Goal: Task Accomplishment & Management: Manage account settings

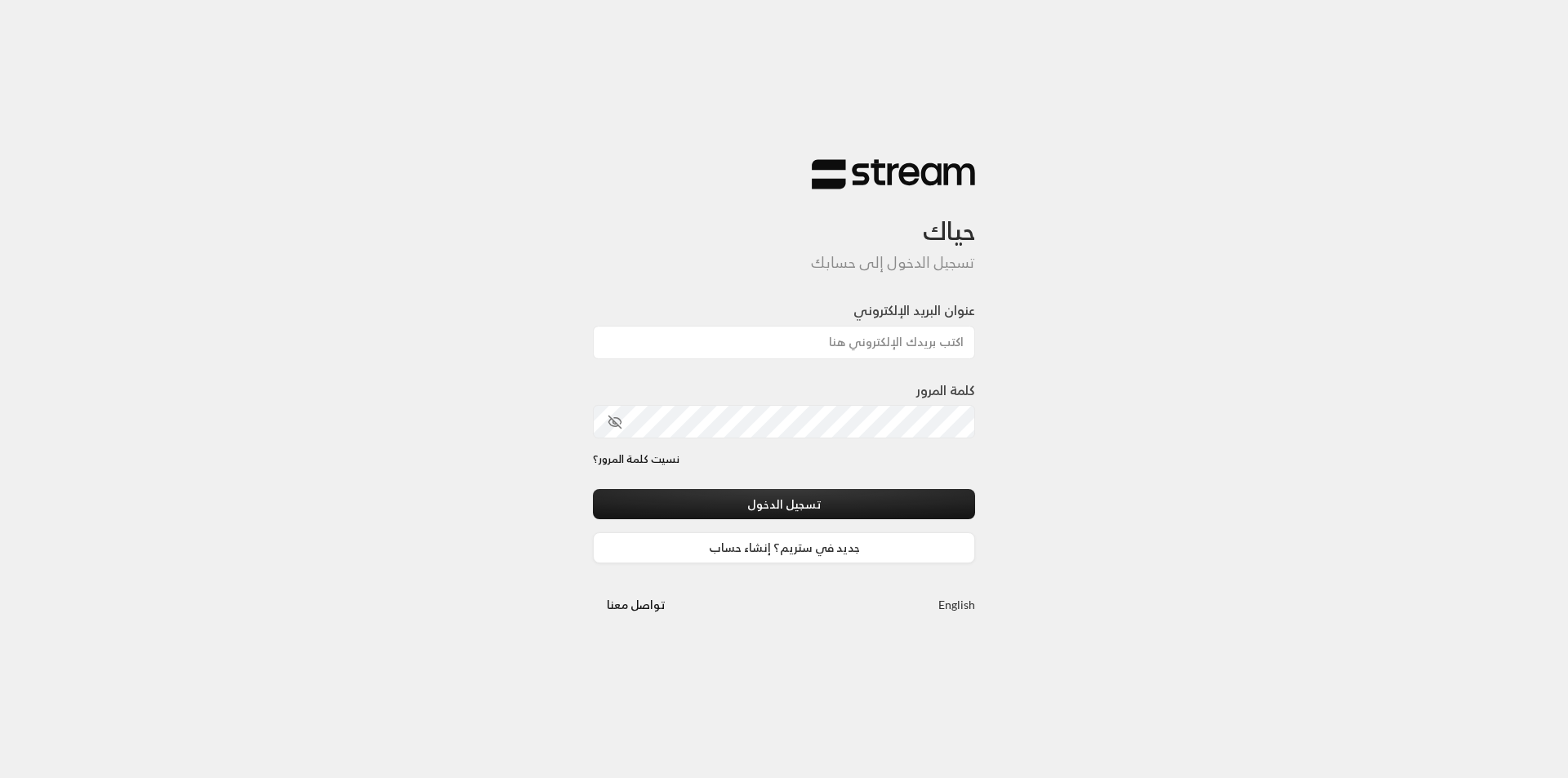
drag, startPoint x: 1245, startPoint y: 502, endPoint x: 1231, endPoint y: 489, distance: 19.1
click at [1245, 501] on div "حياك تسجيل الدخول إلى حسابك عنوان البريد الإلكتروني كلمة المرور نسيت كلمة المرو…" at bounding box center [784, 389] width 1568 height 778
click at [921, 339] on input "عنوان البريد الإلكتروني" at bounding box center [784, 342] width 382 height 33
type input "[EMAIL_ADDRESS][DOMAIN_NAME]"
click at [593, 489] on button "تسجيل الدخول" at bounding box center [784, 504] width 382 height 30
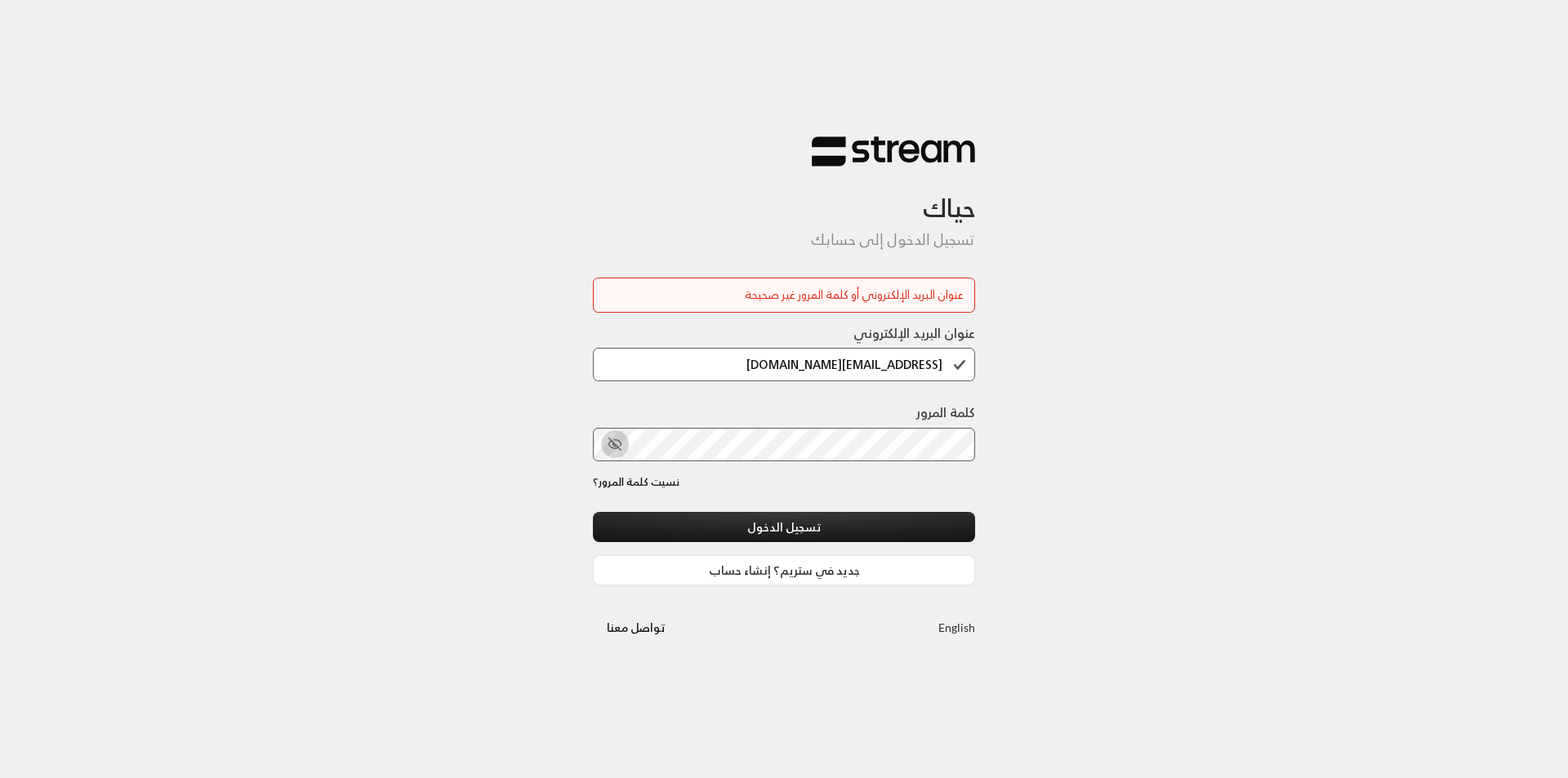
click at [616, 440] on icon "toggle password visibility" at bounding box center [617, 442] width 6 height 5
click at [593, 512] on button "تسجيل الدخول" at bounding box center [784, 527] width 382 height 30
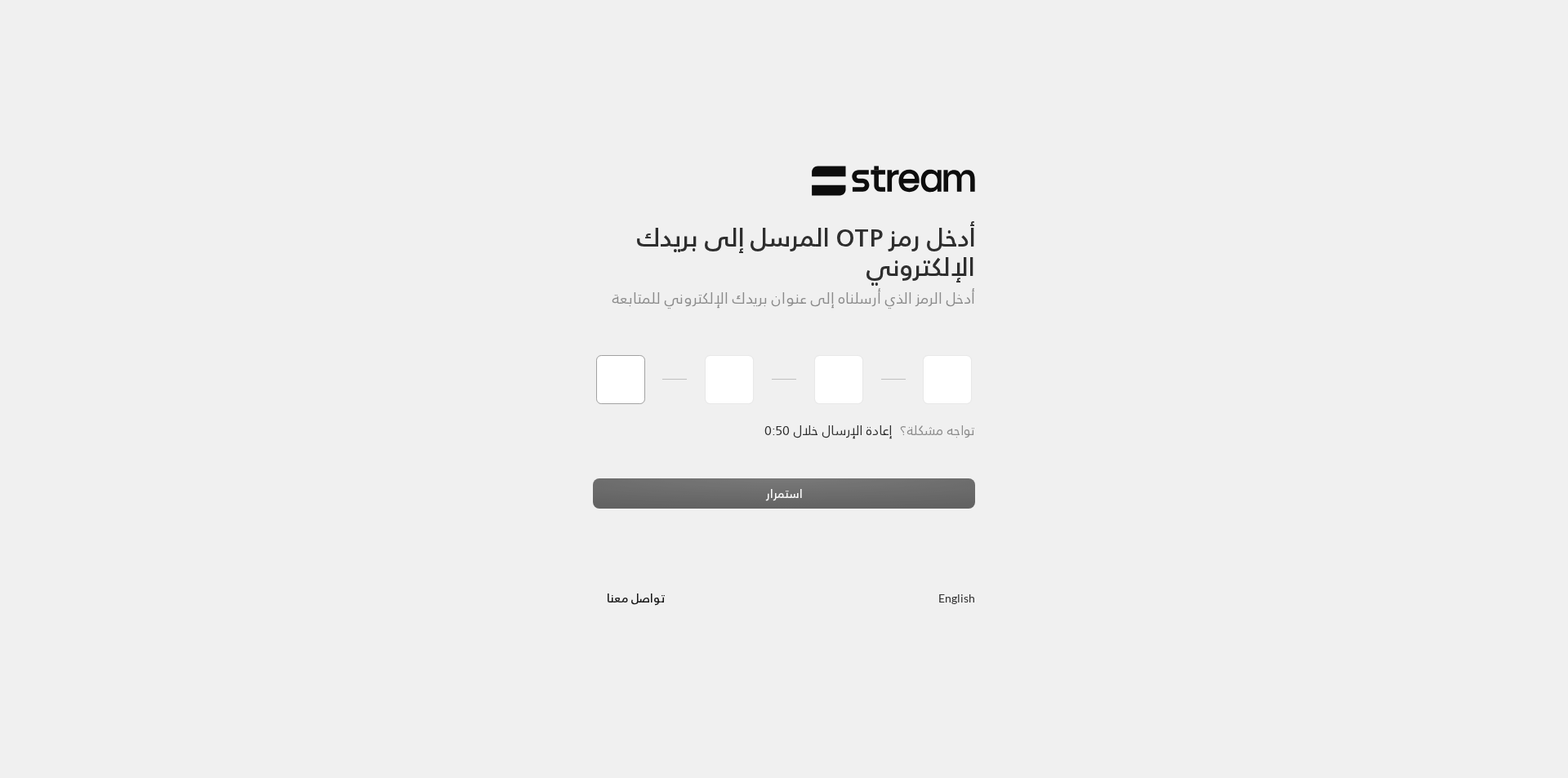
type input "4"
type input "8"
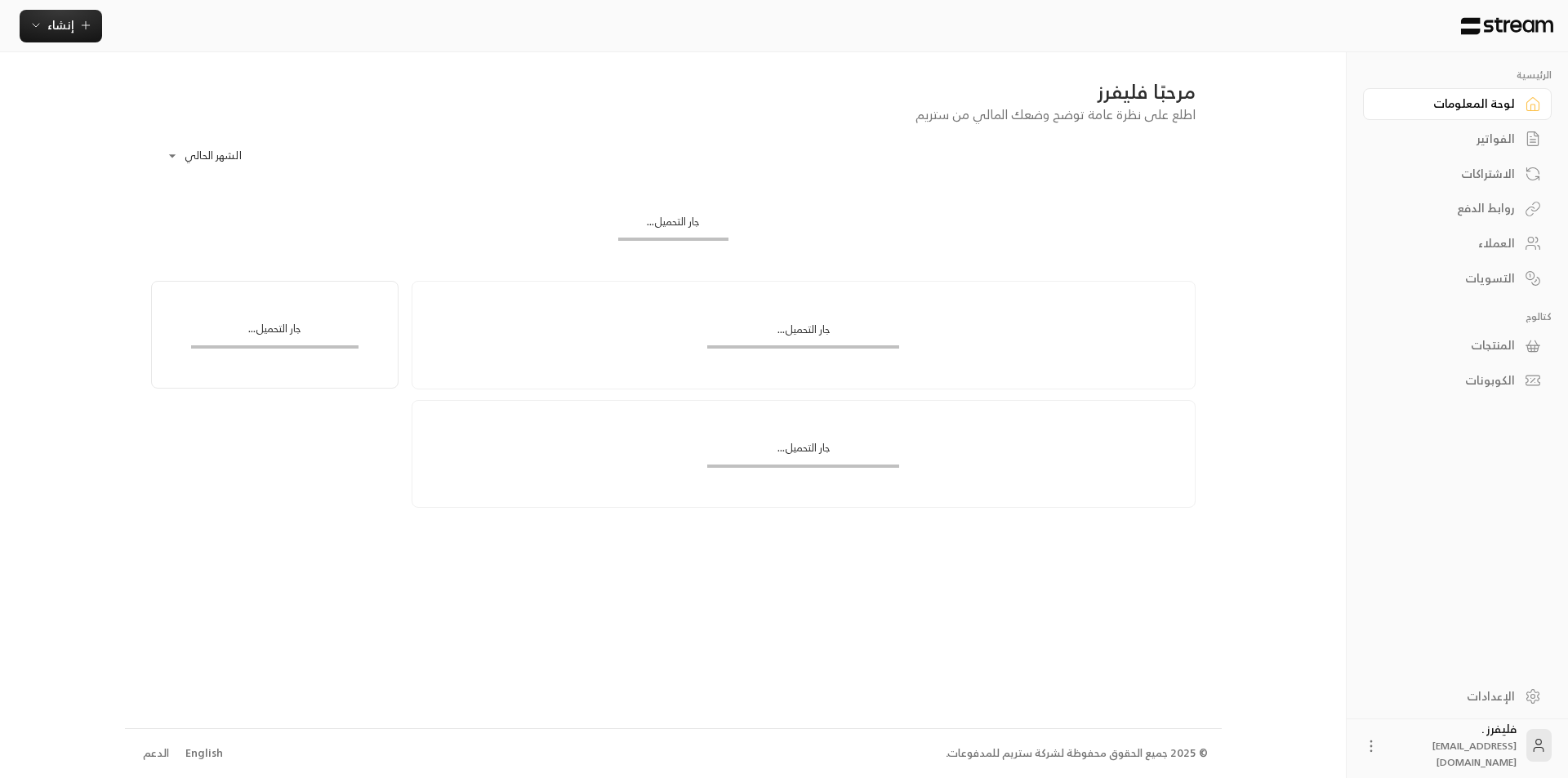
click at [1518, 280] on link "التسويات" at bounding box center [1457, 278] width 188 height 32
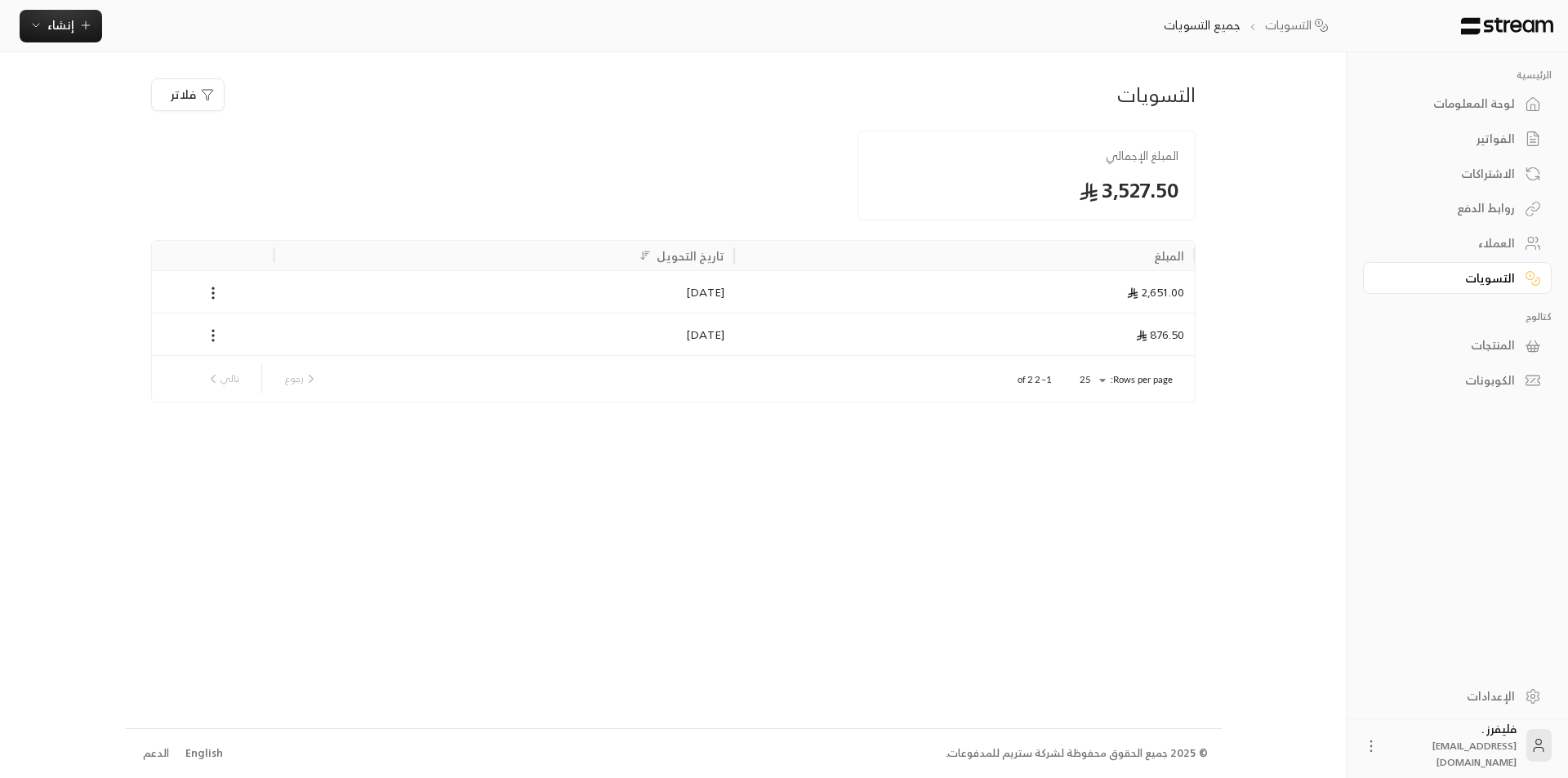
click at [1525, 561] on div "الرئيسية لوحة المعلومات الفواتير الاشتراكات روابط الدفع العملاء التسويات كتالوج…" at bounding box center [1457, 362] width 222 height 620
click at [1503, 96] on div "لوحة المعلومات" at bounding box center [1449, 104] width 131 height 16
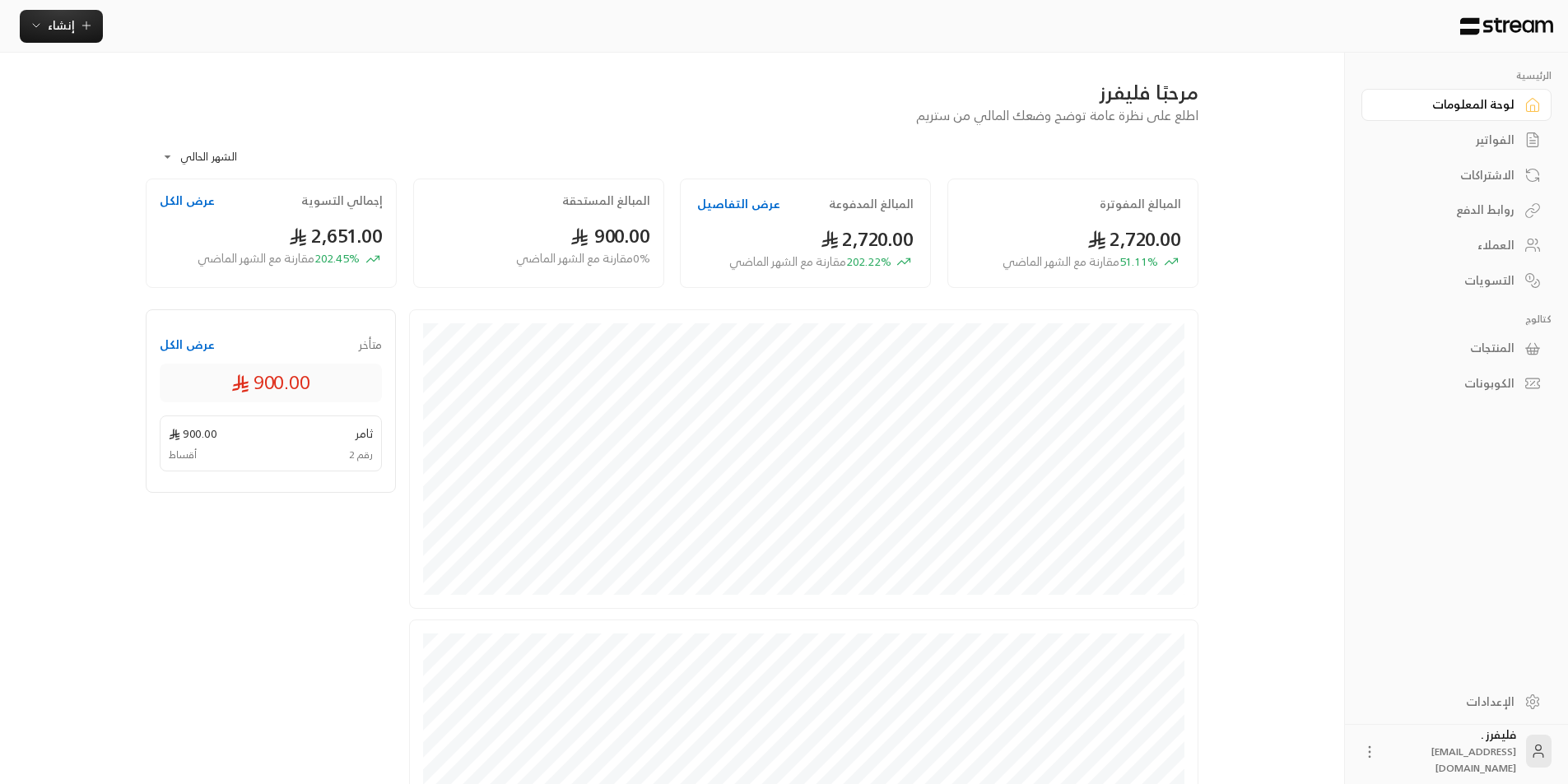
click at [179, 203] on button "عرض الكل" at bounding box center [187, 201] width 55 height 16
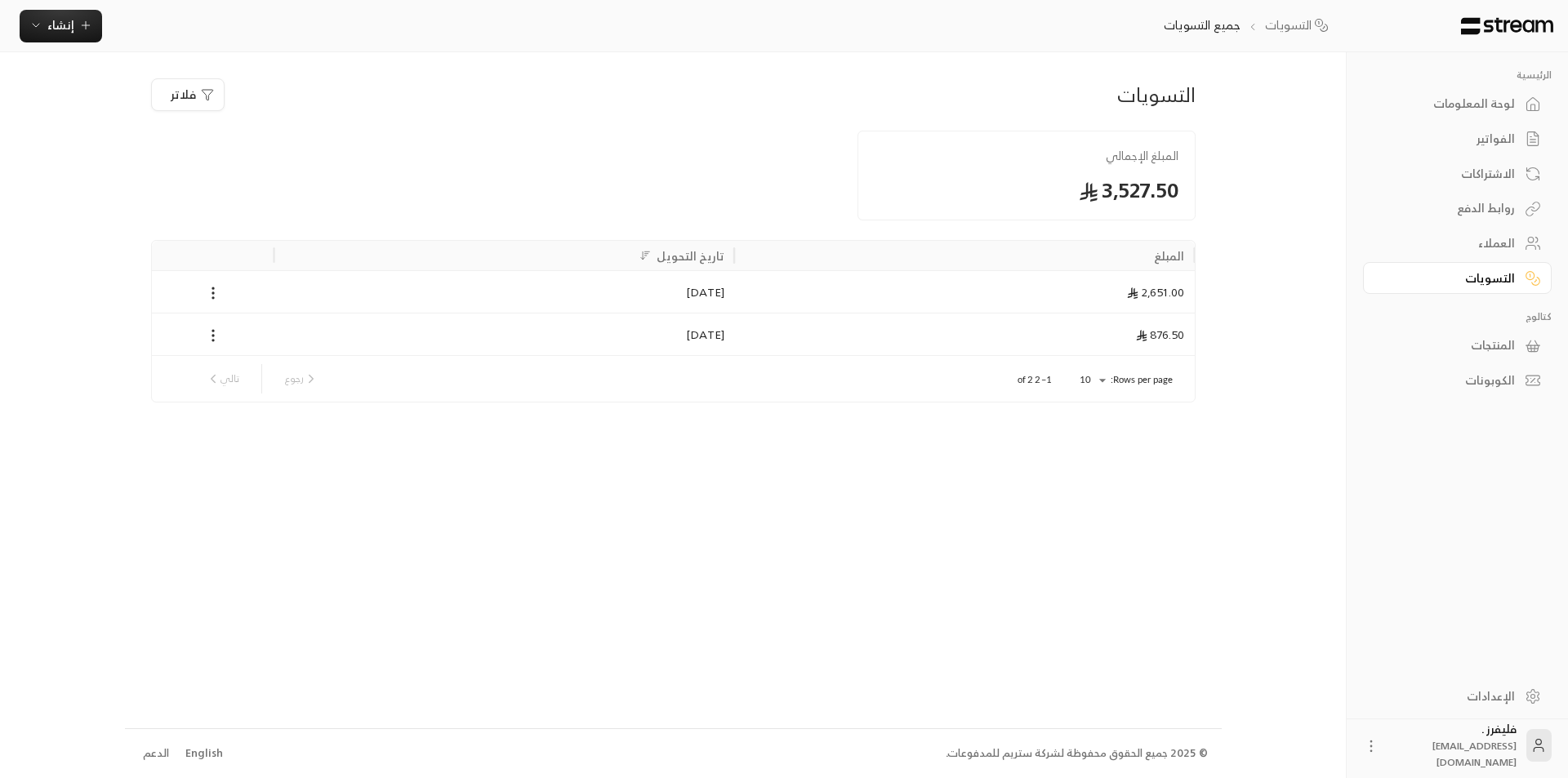
click at [1198, 565] on div "التسويات فلاتر المبلغ الإجمالي 3,527.50 المبلغ تاريخ التحويل 2,651.00 [DATE] 87…" at bounding box center [673, 390] width 1097 height 675
click at [1511, 511] on div "الرئيسية لوحة المعلومات الفواتير الاشتراكات روابط الدفع العملاء التسويات كتالوج…" at bounding box center [1457, 362] width 222 height 620
click at [878, 282] on div "2,651.00" at bounding box center [964, 291] width 461 height 43
click at [1016, 293] on div "2,651.00" at bounding box center [964, 291] width 461 height 43
click at [214, 327] on icon at bounding box center [213, 336] width 16 height 16
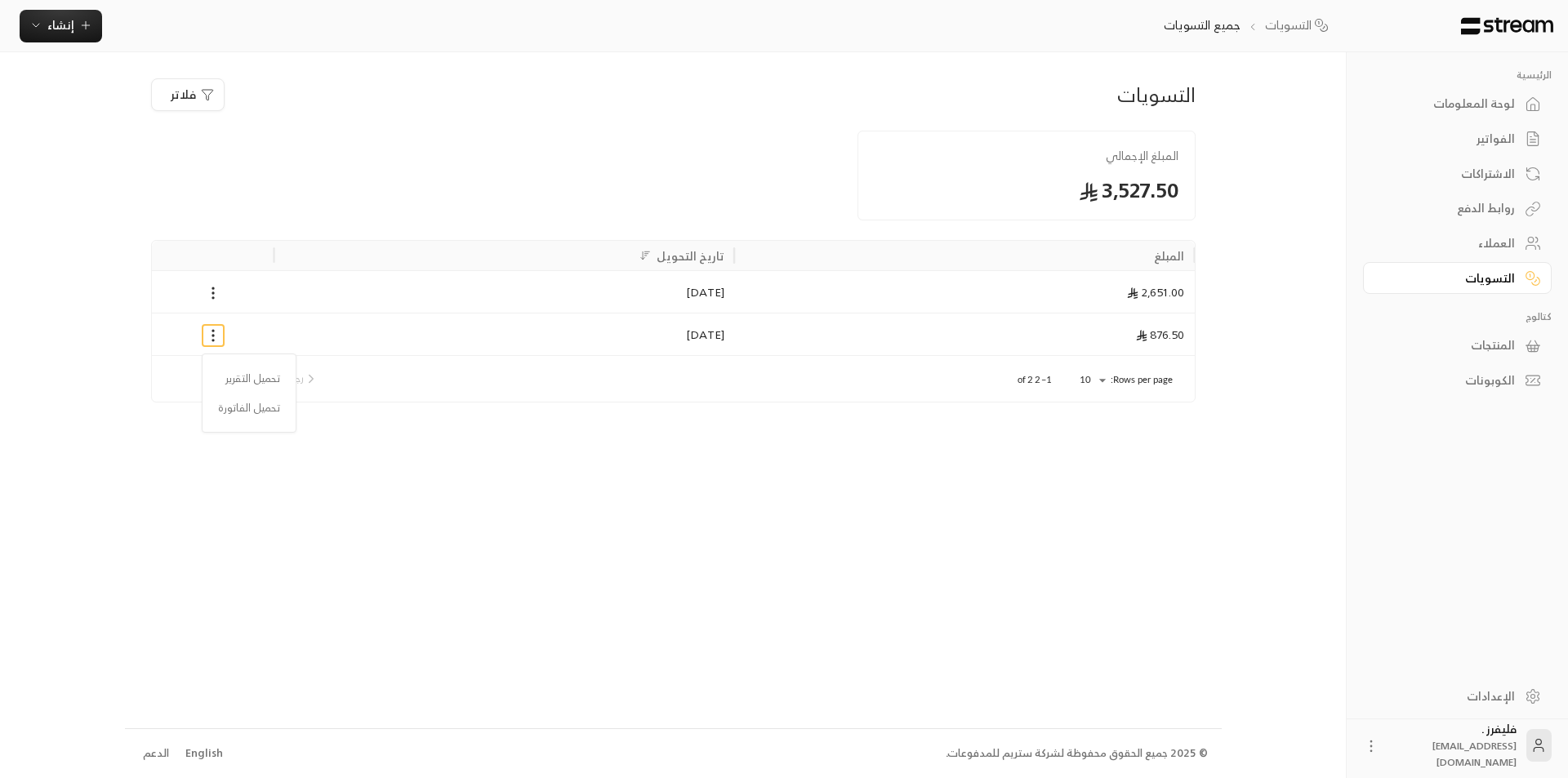
drag, startPoint x: 673, startPoint y: 506, endPoint x: 697, endPoint y: 457, distance: 54.6
click at [675, 503] on div at bounding box center [784, 389] width 1568 height 778
click at [887, 327] on div "876.50" at bounding box center [964, 334] width 461 height 43
click at [1129, 291] on icon at bounding box center [1132, 293] width 12 height 12
click at [1497, 276] on div "التسويات" at bounding box center [1449, 279] width 131 height 16
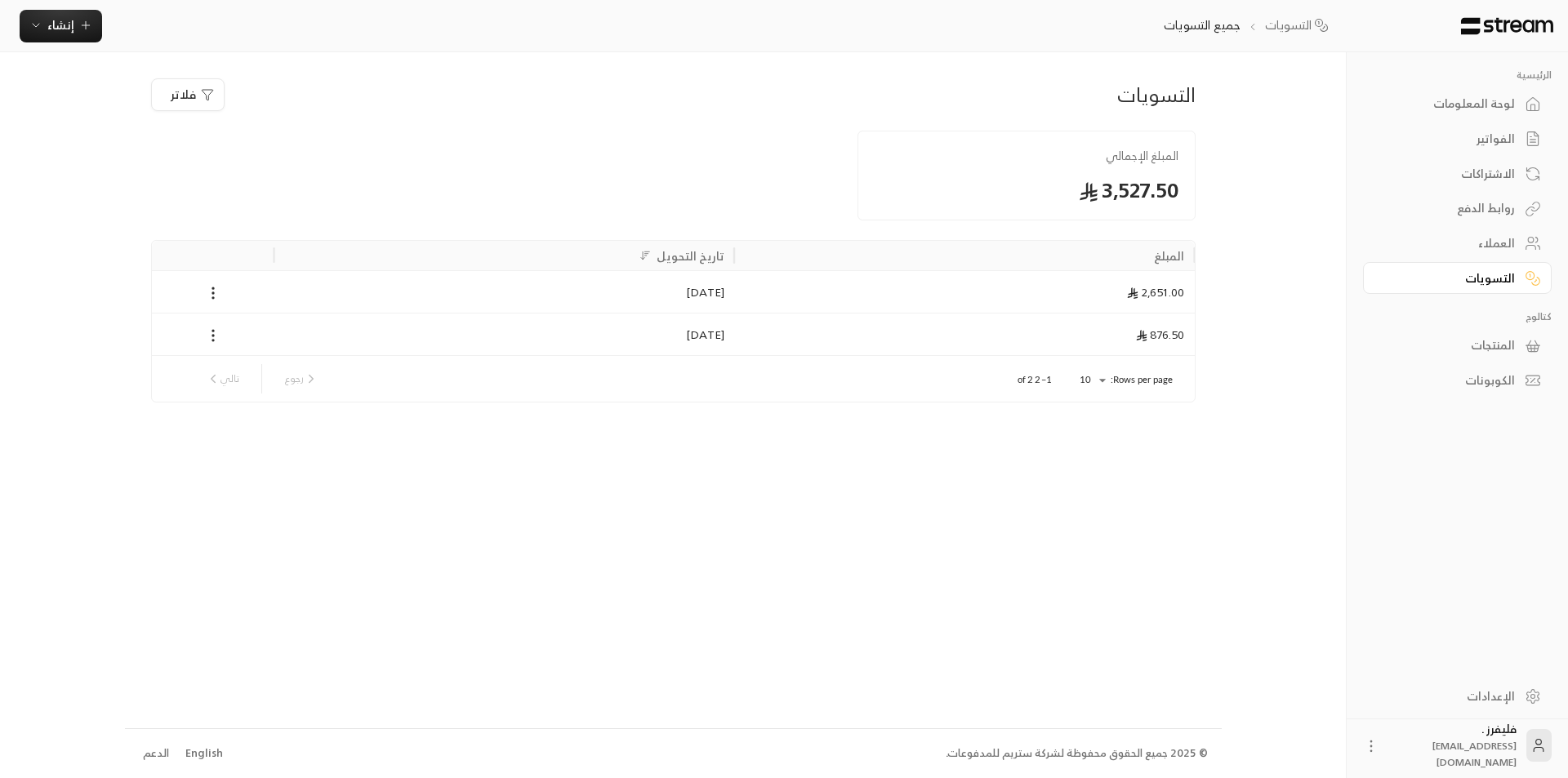
click at [1497, 178] on div "الاشتراكات" at bounding box center [1449, 174] width 131 height 16
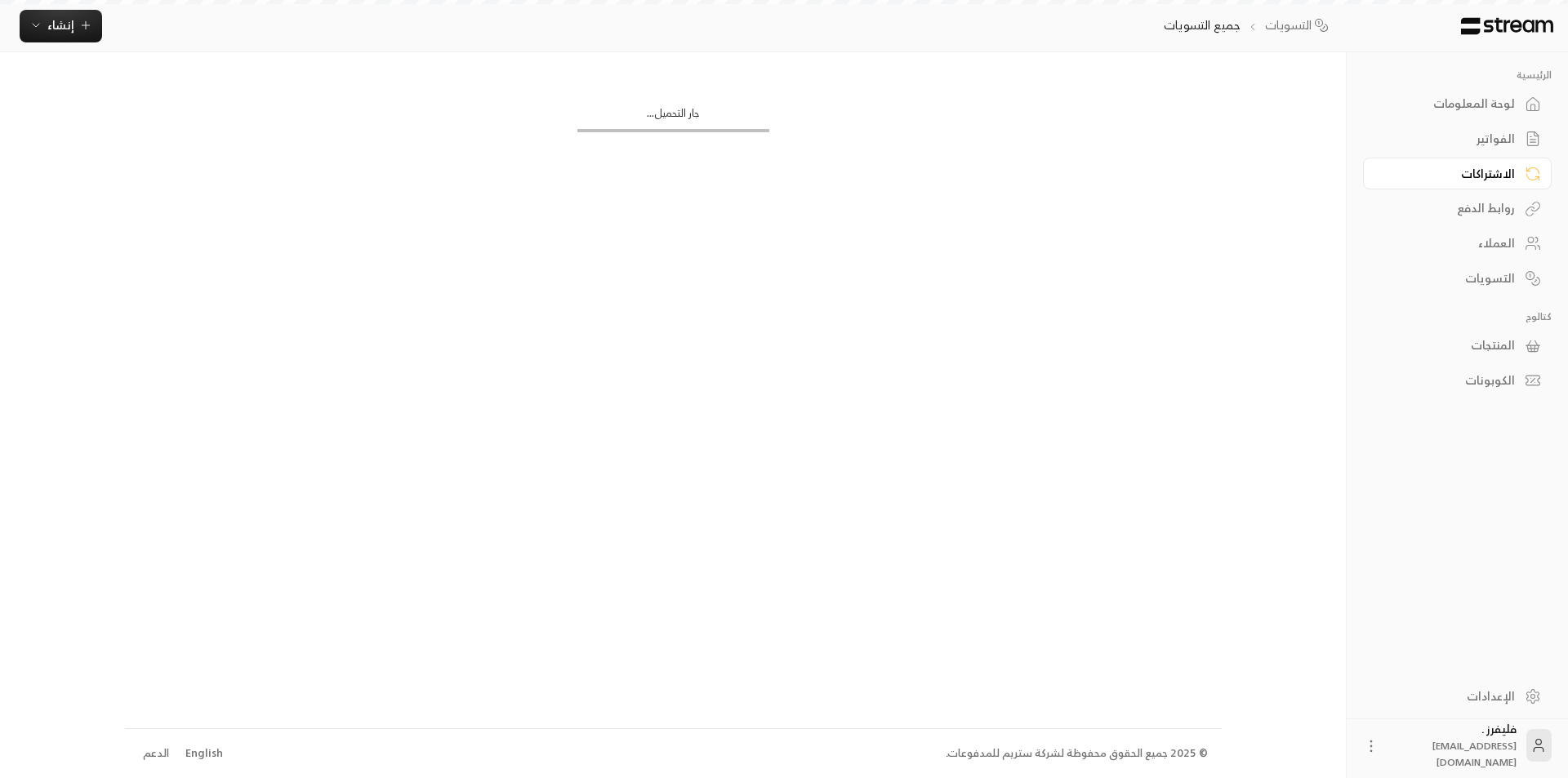
click at [1508, 132] on div "الفواتير" at bounding box center [1449, 138] width 131 height 16
click at [1503, 98] on div "لوحة المعلومات" at bounding box center [1449, 104] width 131 height 16
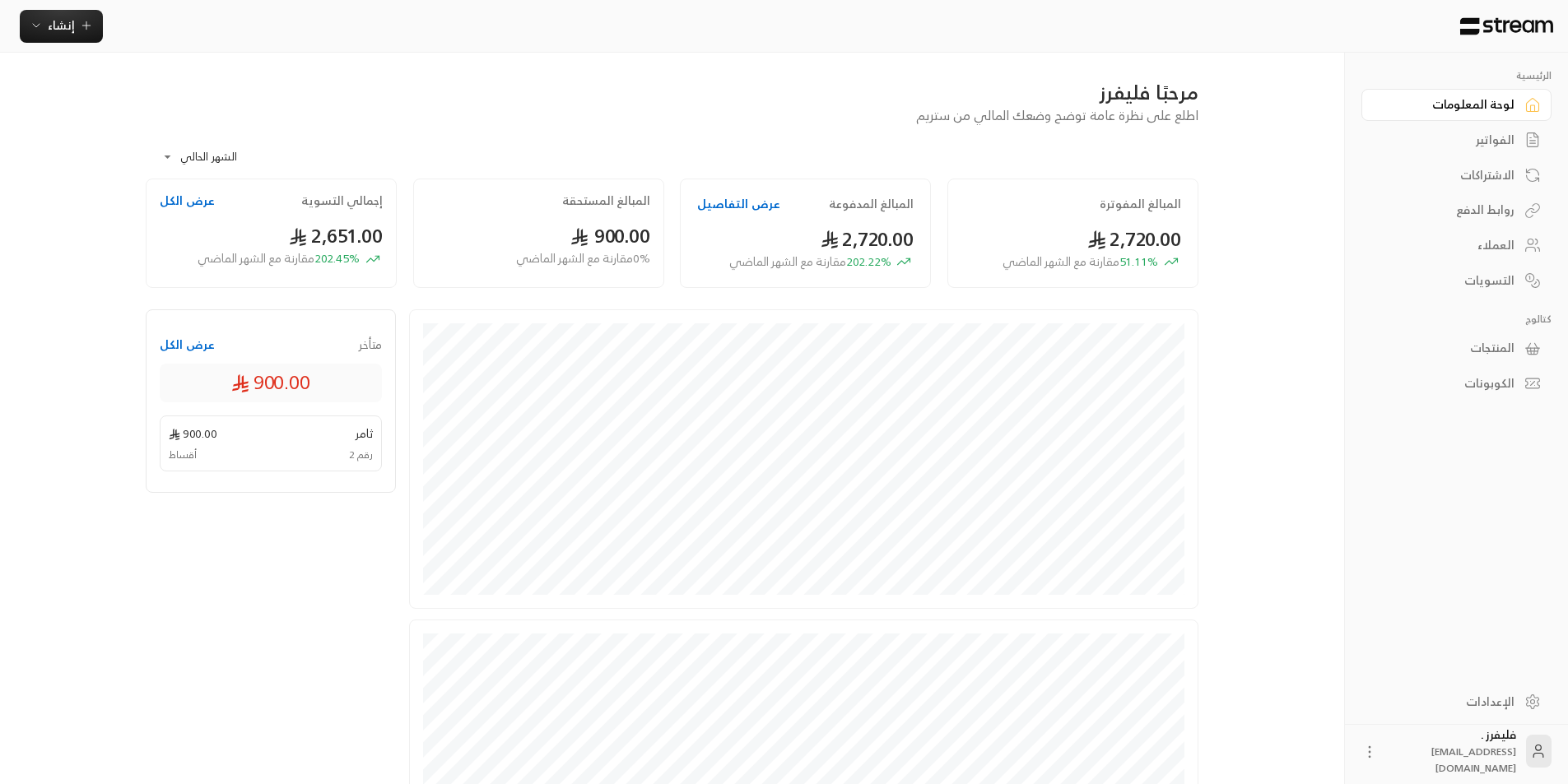
click at [164, 202] on button "عرض الكل" at bounding box center [187, 201] width 55 height 16
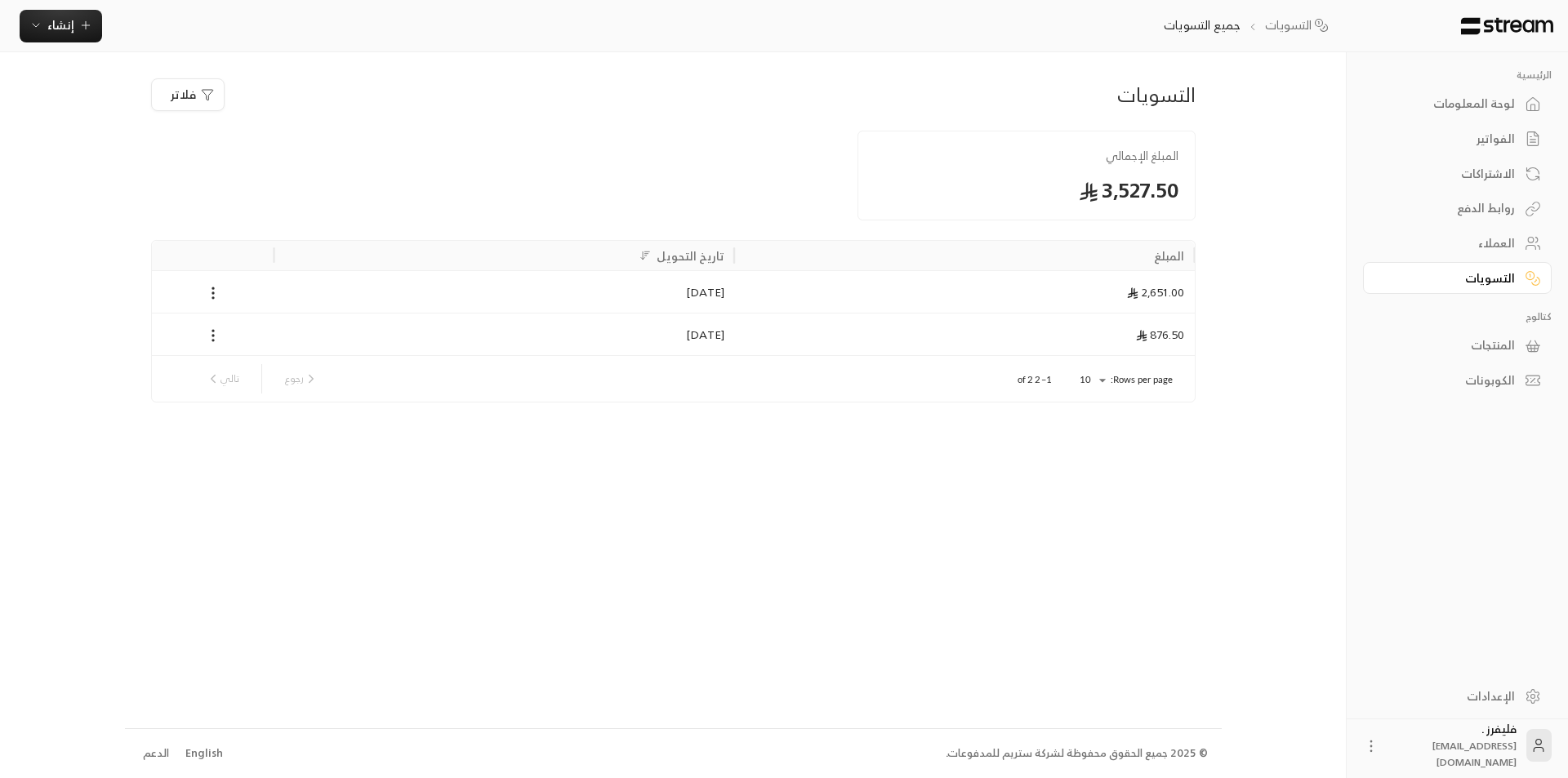
click at [705, 288] on div "[DATE]" at bounding box center [504, 292] width 441 height 42
click at [1486, 699] on div "الإعدادات" at bounding box center [1449, 697] width 131 height 16
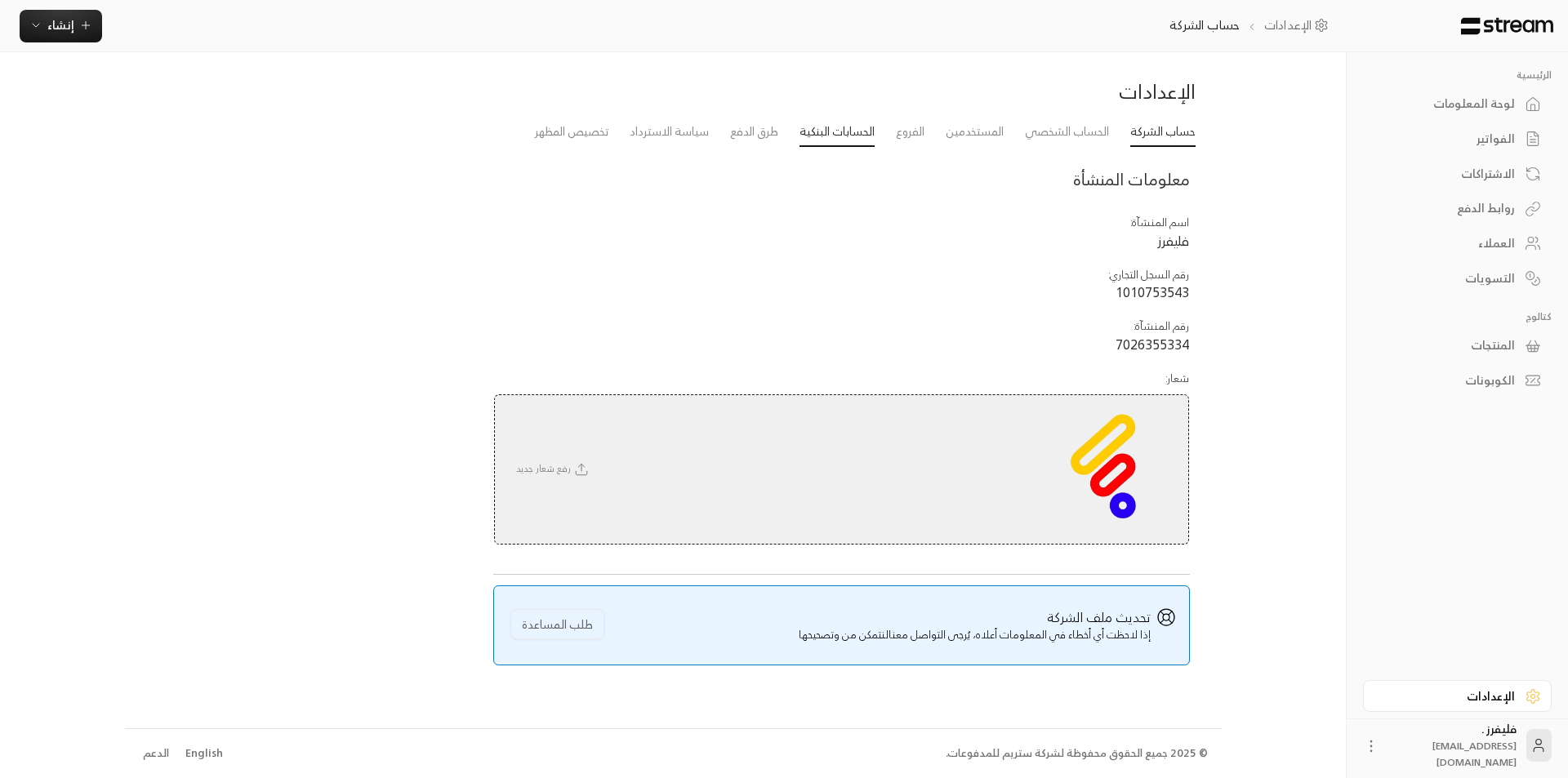
click at [840, 133] on link "الحسابات البنكية" at bounding box center [836, 132] width 75 height 29
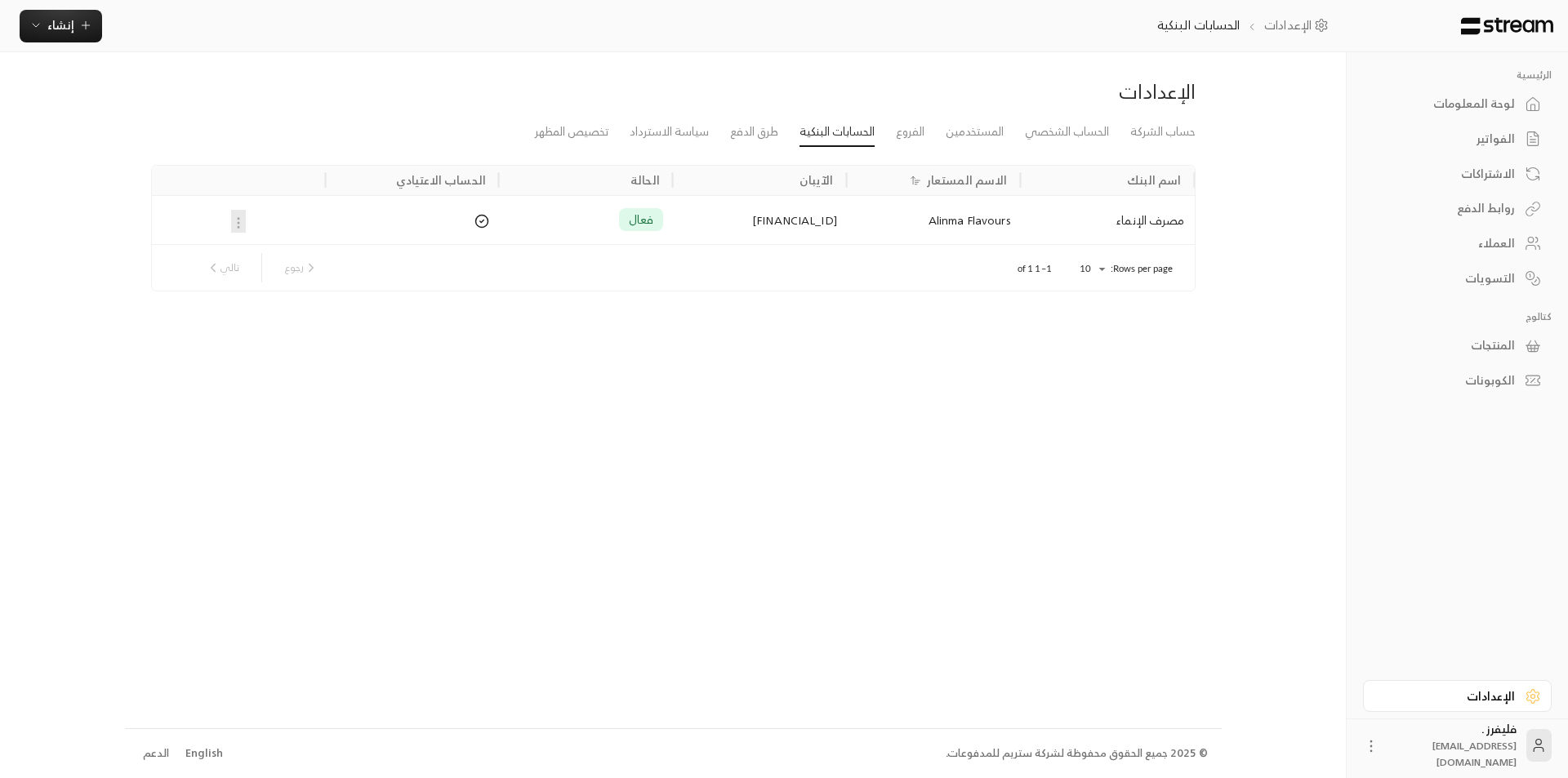
click at [1490, 270] on div "التسويات" at bounding box center [1449, 279] width 131 height 16
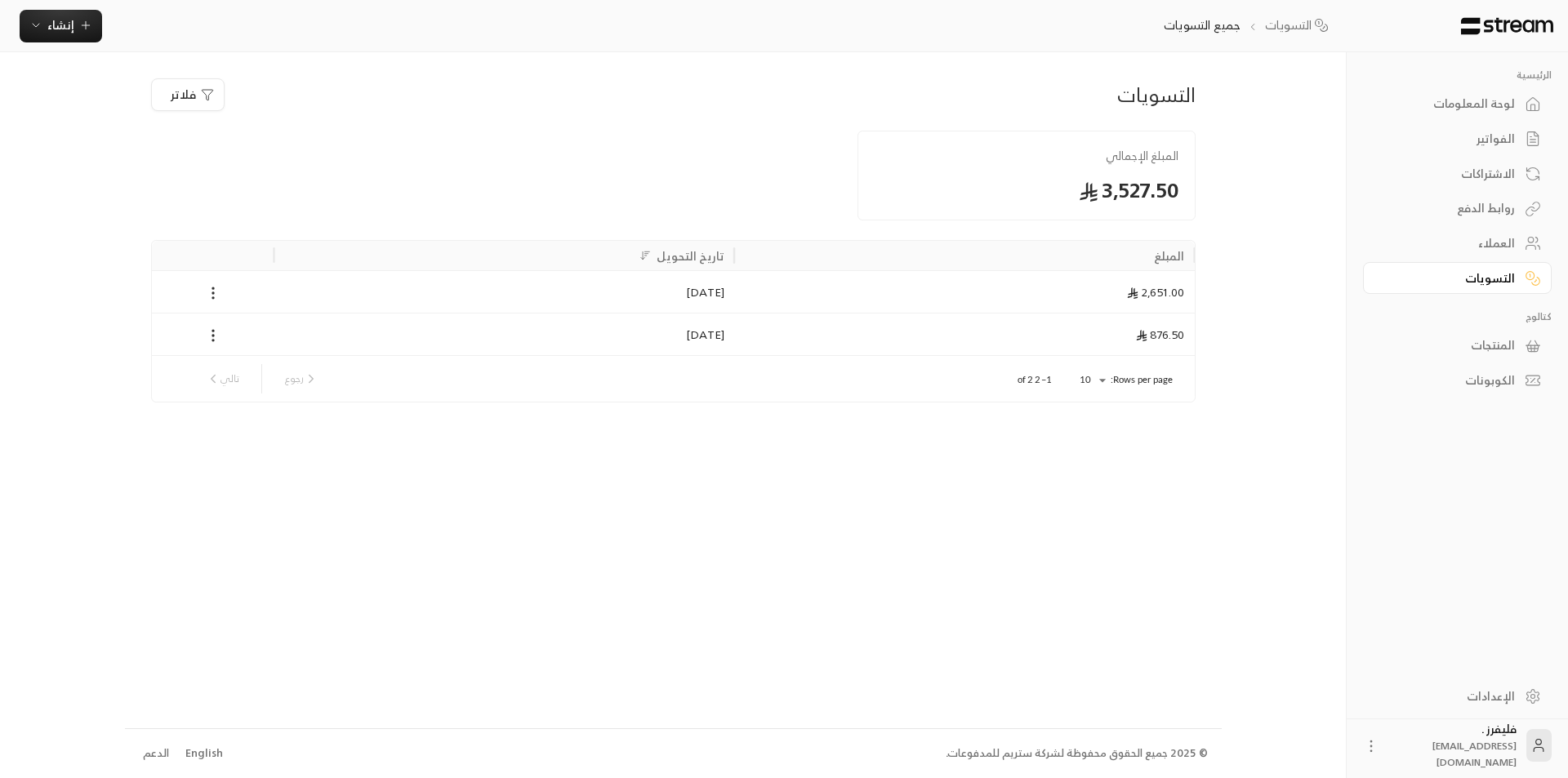
click at [1500, 104] on div "لوحة المعلومات" at bounding box center [1449, 104] width 131 height 16
